Goal: Information Seeking & Learning: Learn about a topic

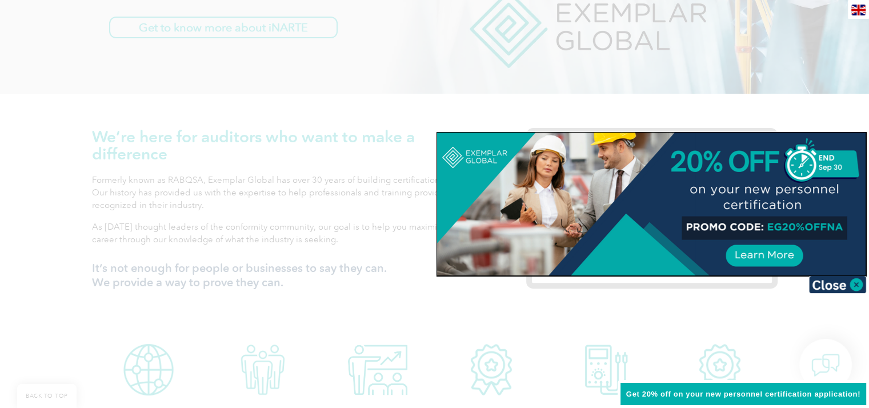
scroll to position [343, 0]
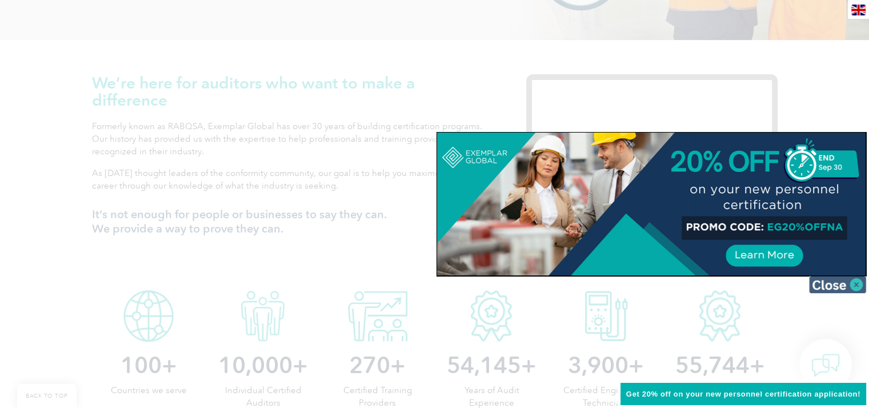
click at [844, 282] on img at bounding box center [837, 284] width 57 height 17
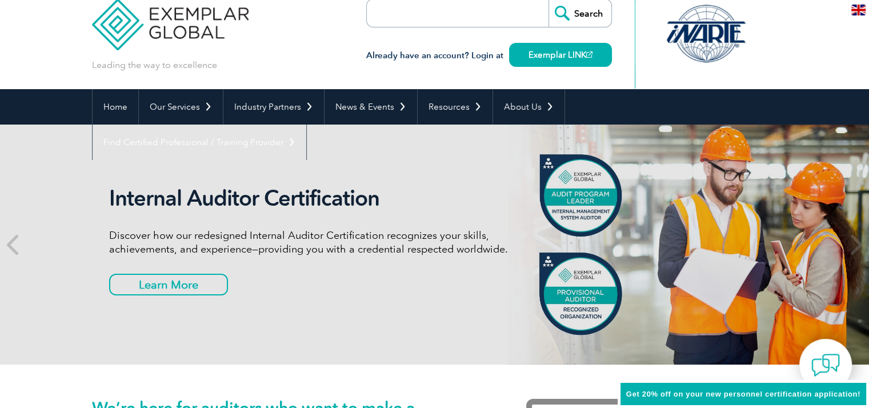
scroll to position [0, 0]
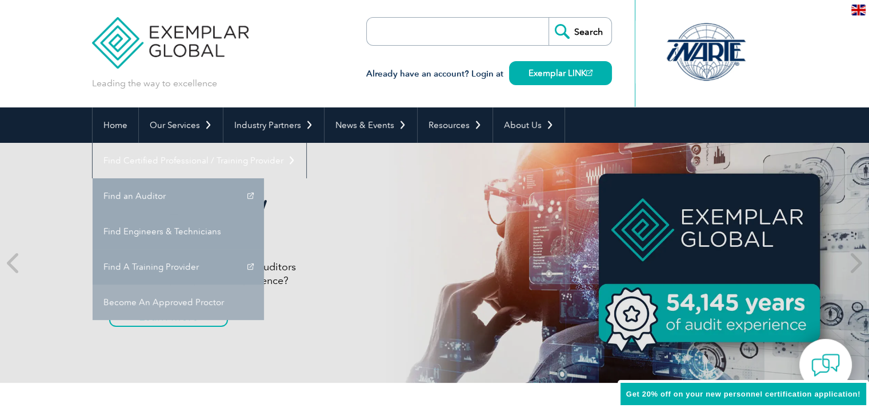
click at [264, 285] on link "Become An Approved Proctor" at bounding box center [178, 302] width 171 height 35
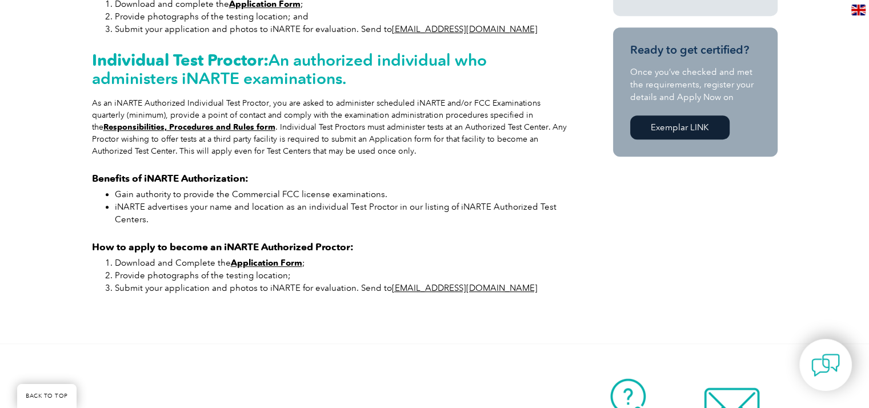
scroll to position [629, 0]
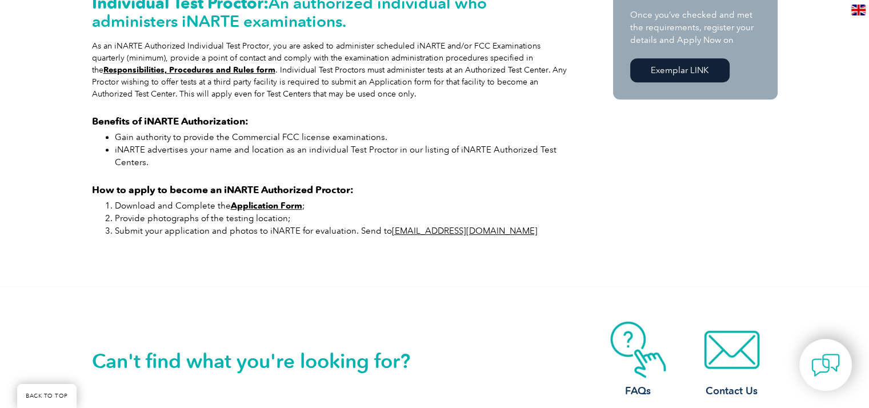
drag, startPoint x: 798, startPoint y: 13, endPoint x: 525, endPoint y: 283, distance: 384.3
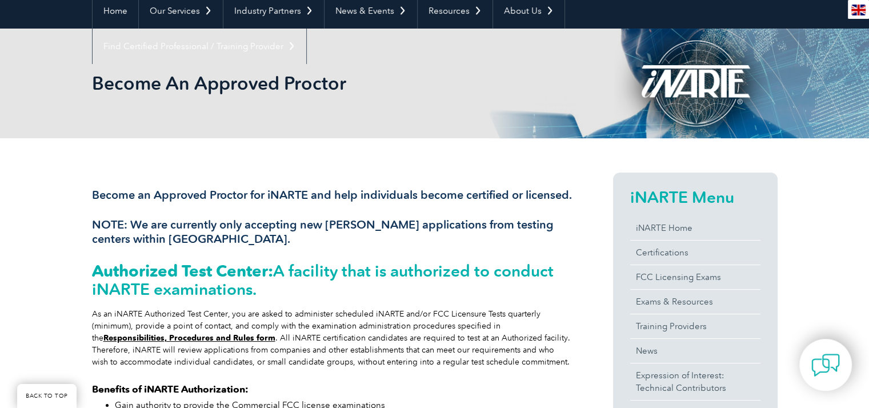
scroll to position [171, 0]
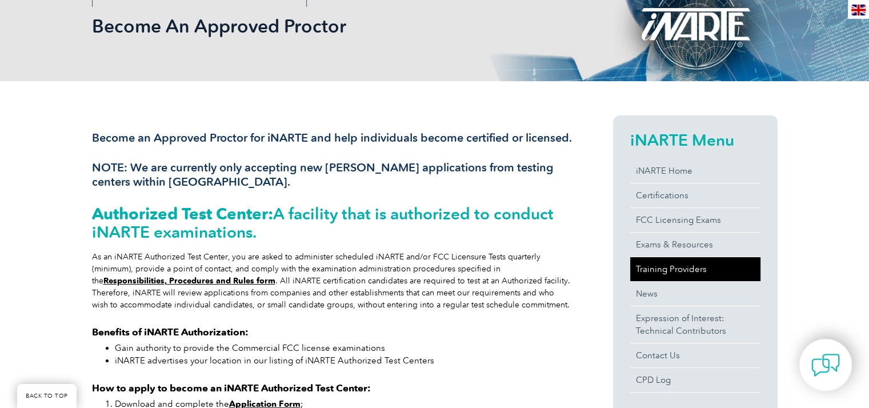
click at [700, 264] on link "Training Providers" at bounding box center [695, 269] width 130 height 24
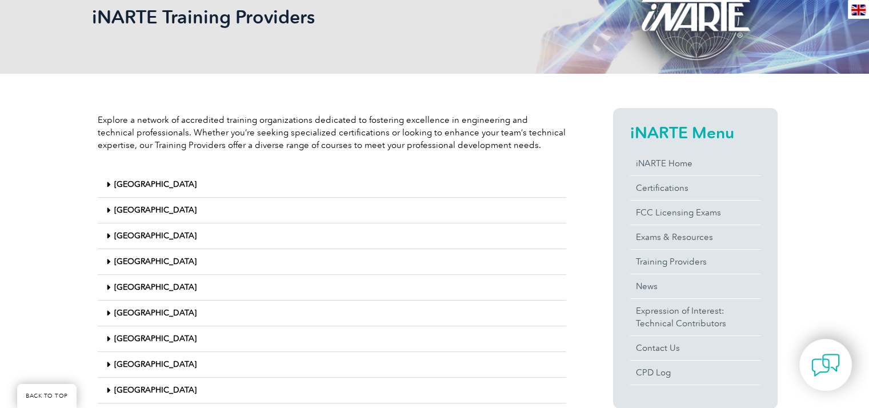
scroll to position [171, 0]
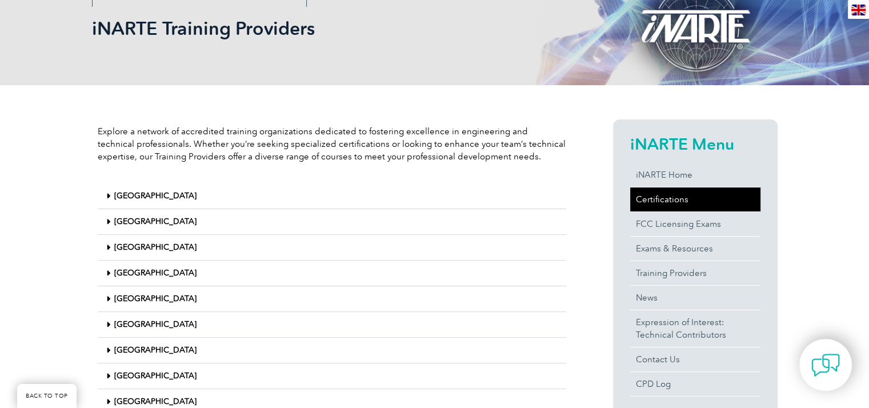
click at [688, 205] on link "Certifications" at bounding box center [695, 199] width 130 height 24
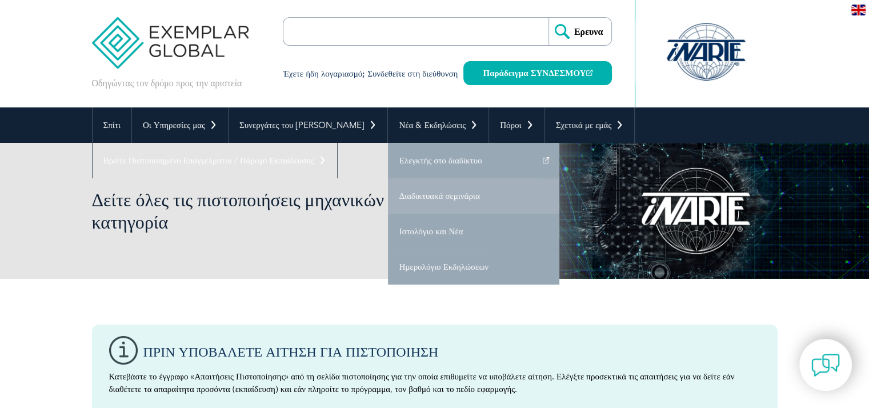
click at [410, 190] on link "Διαδικτυακά σεμινάρια" at bounding box center [473, 195] width 171 height 35
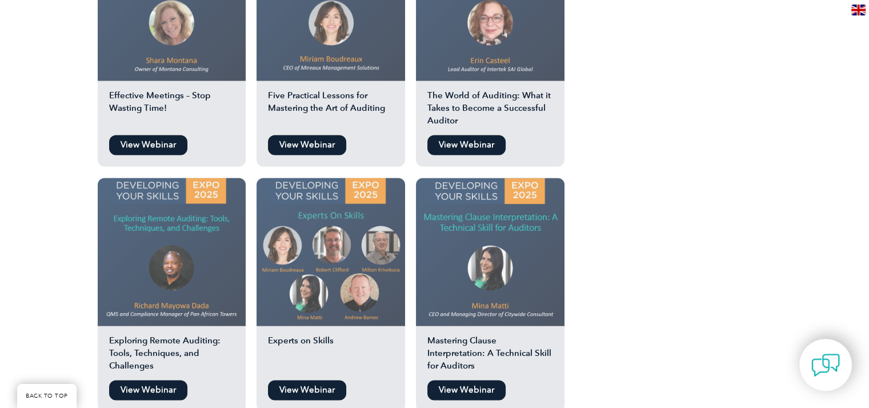
scroll to position [1600, 0]
